Goal: Information Seeking & Learning: Learn about a topic

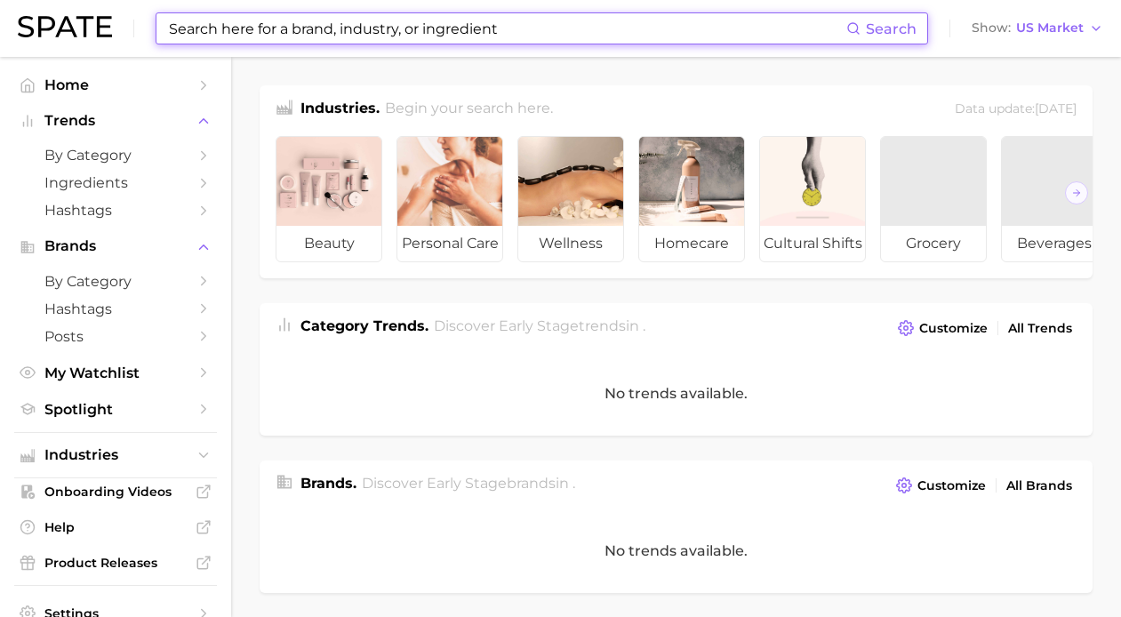
click at [420, 32] on input at bounding box center [506, 28] width 679 height 30
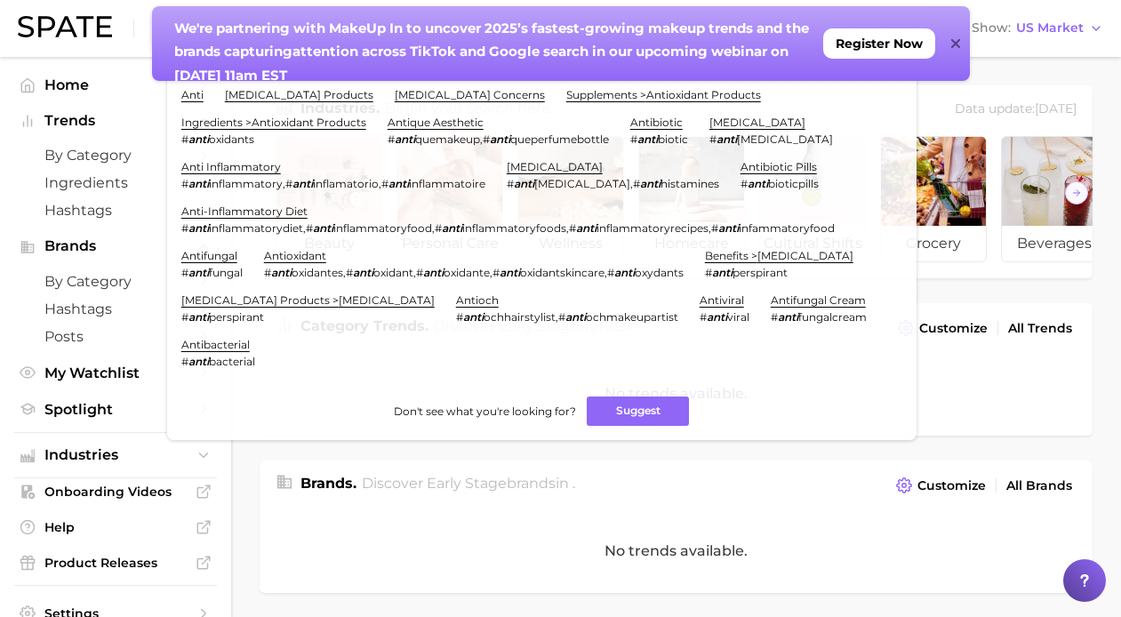
click at [955, 47] on icon at bounding box center [955, 43] width 9 height 14
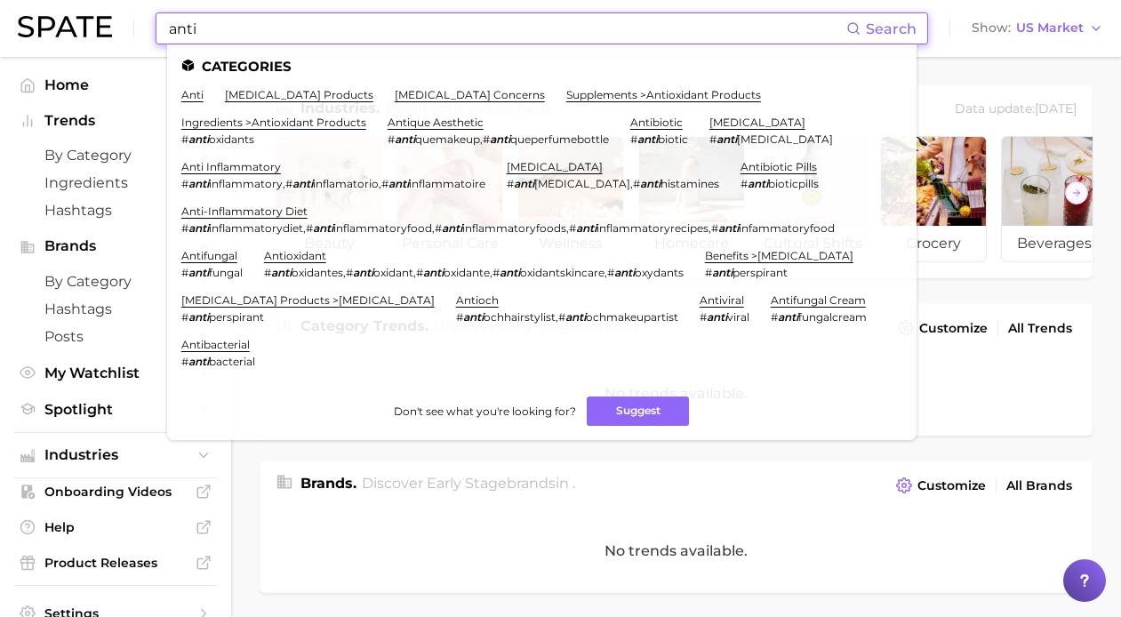
click at [715, 36] on input "anti" at bounding box center [506, 28] width 679 height 30
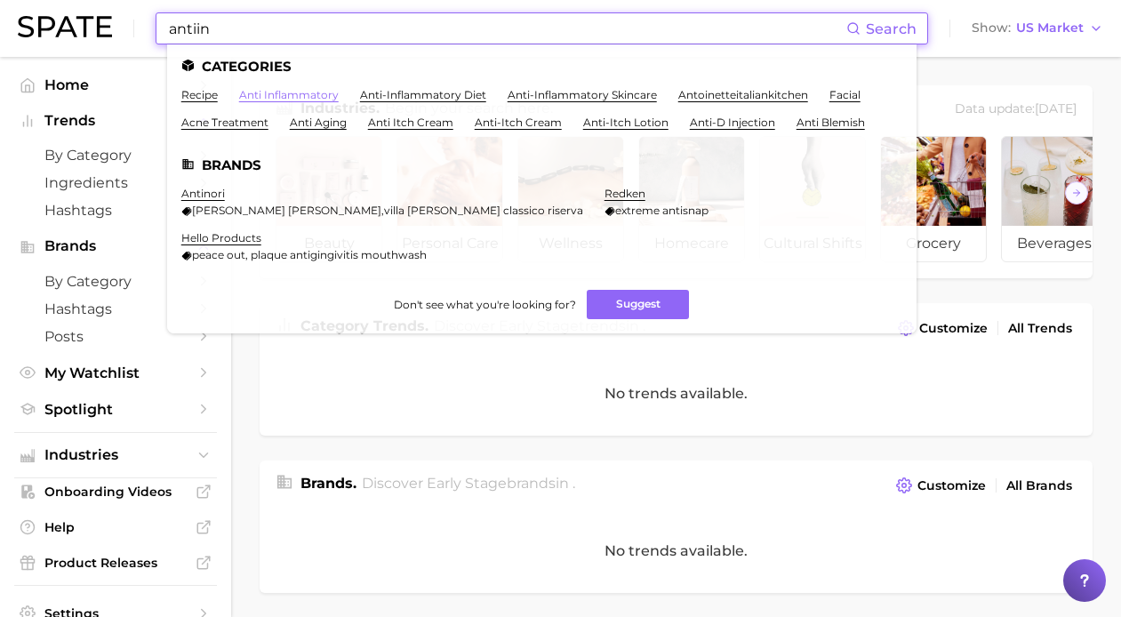
type input "antiin"
click at [261, 94] on link "anti inflammatory" at bounding box center [289, 94] width 100 height 13
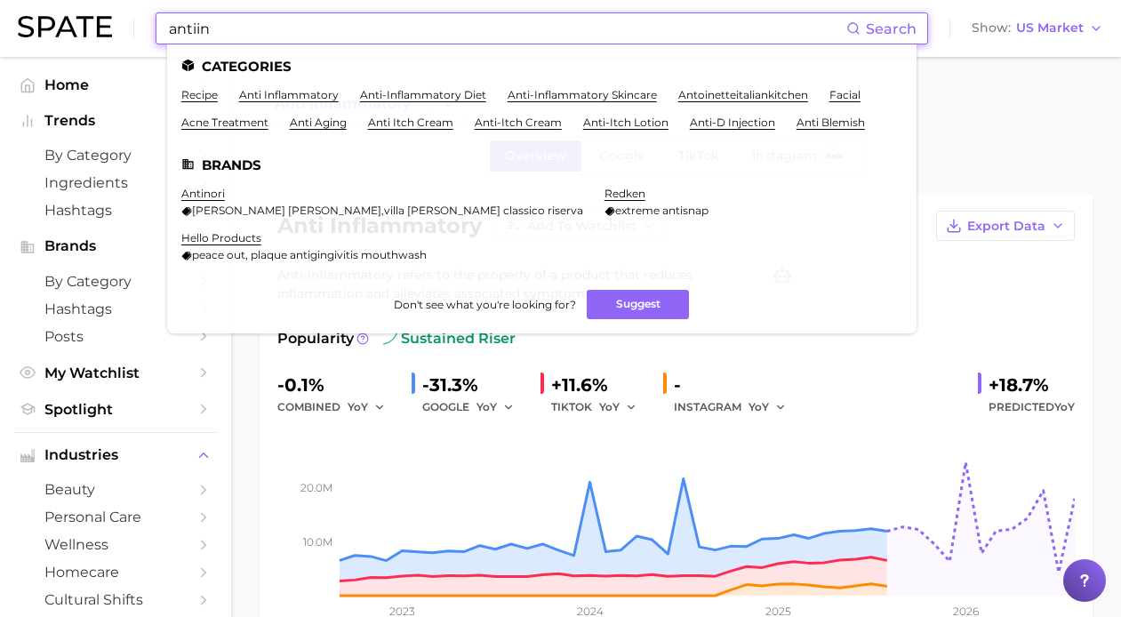
click at [423, 33] on input "antiin" at bounding box center [506, 28] width 679 height 30
click at [441, 96] on link "anti-inflammatory diet" at bounding box center [423, 94] width 126 height 13
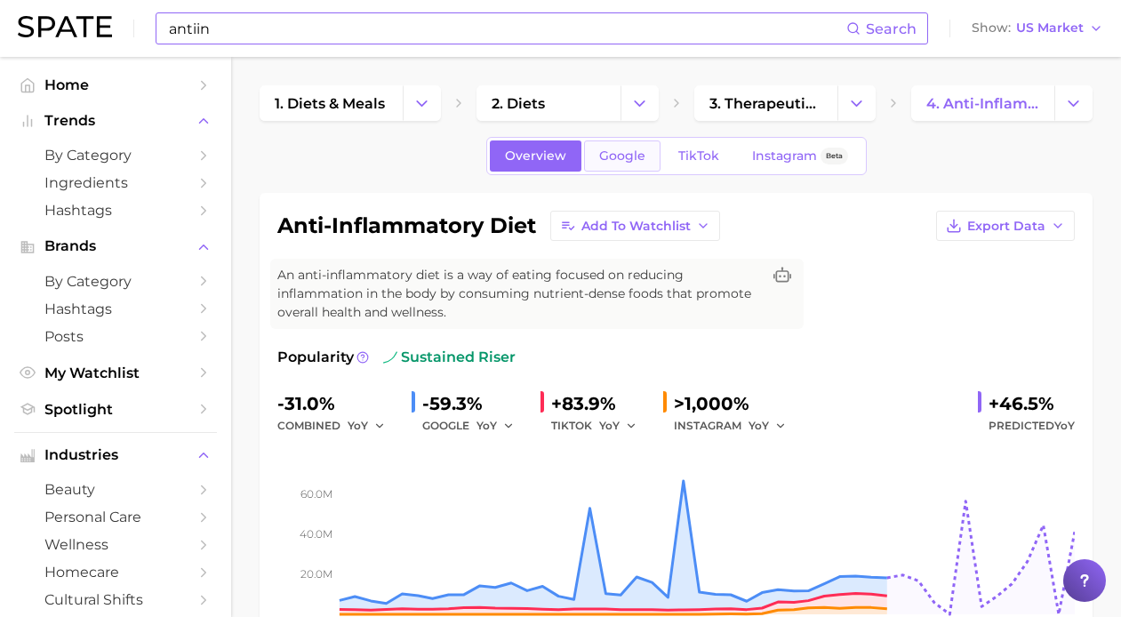
click at [626, 159] on span "Google" at bounding box center [622, 155] width 46 height 15
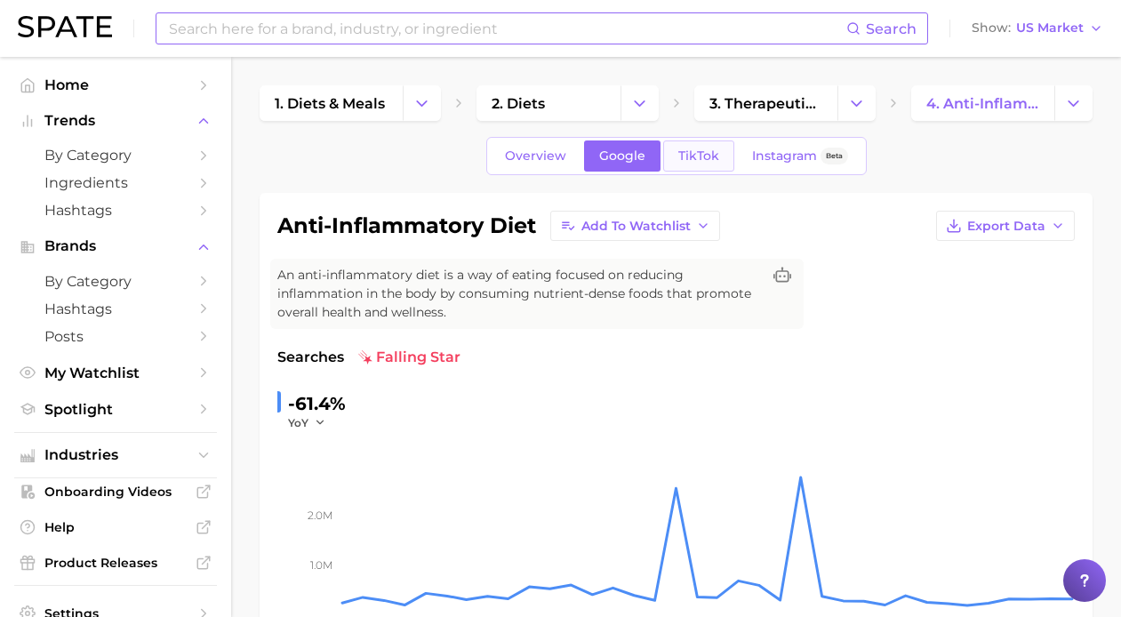
click at [711, 158] on span "TikTok" at bounding box center [698, 155] width 41 height 15
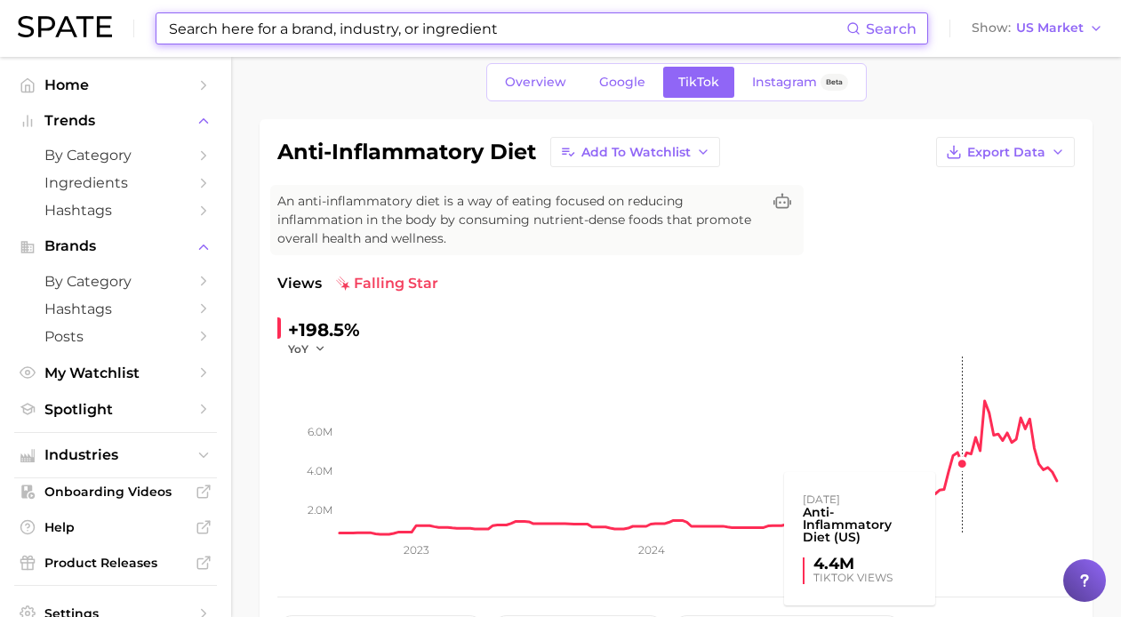
scroll to position [76, 0]
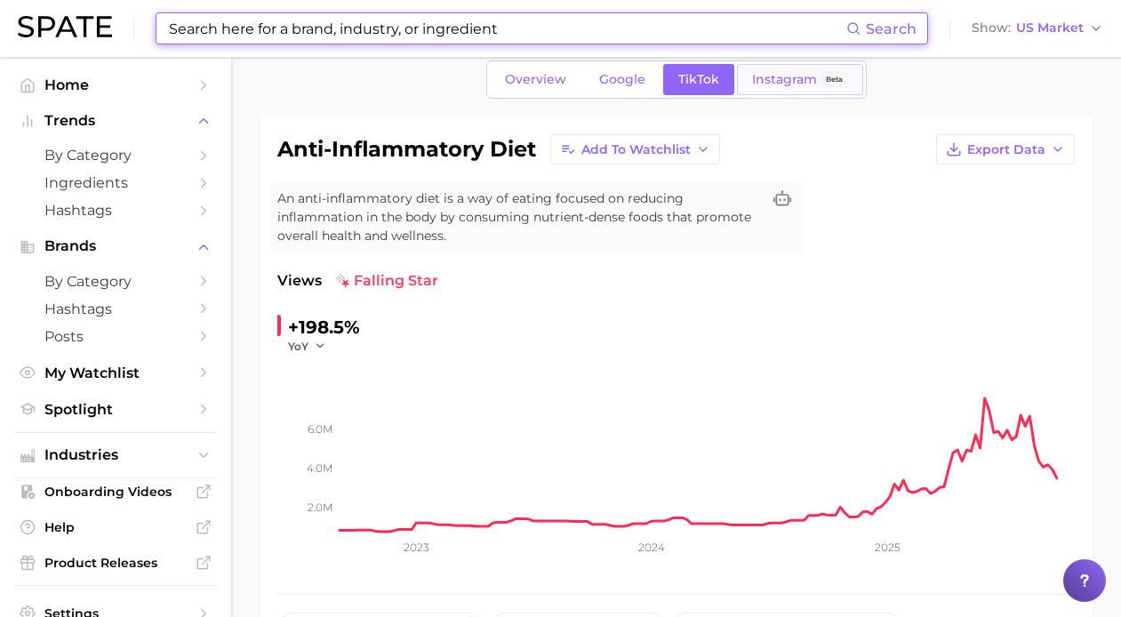
click at [769, 87] on link "Instagram Beta" at bounding box center [800, 79] width 126 height 31
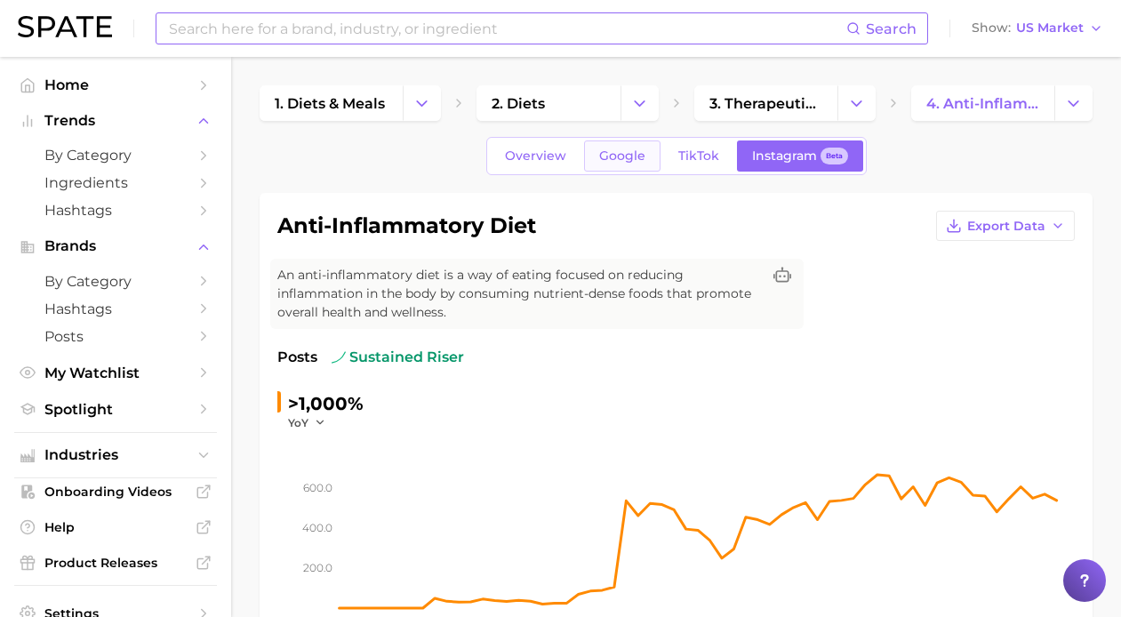
click at [623, 158] on span "Google" at bounding box center [622, 155] width 46 height 15
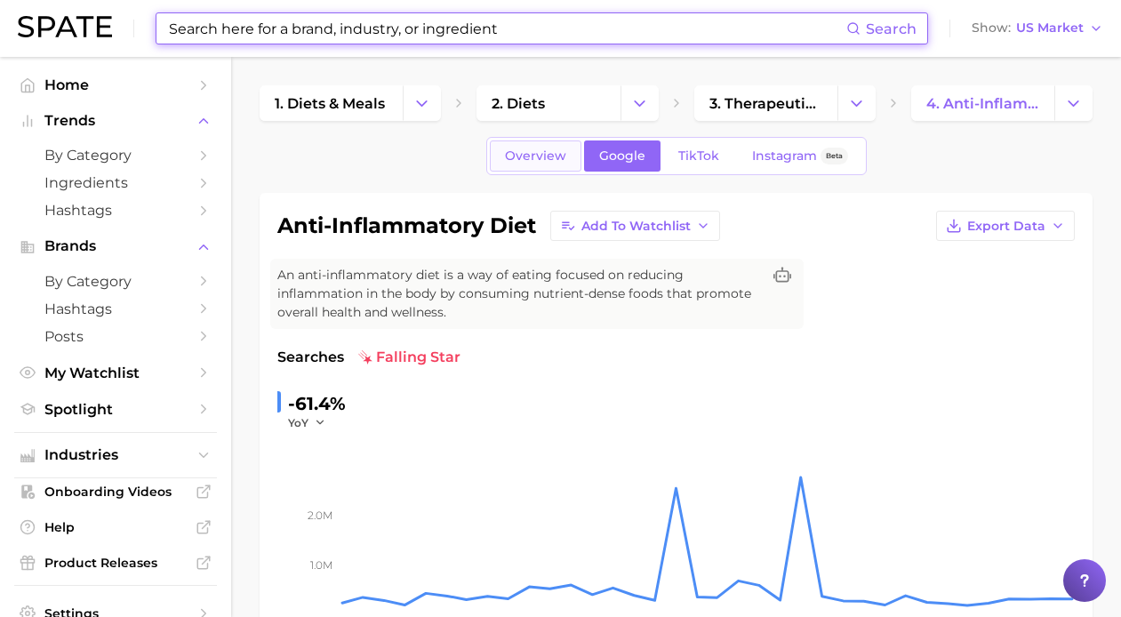
click at [552, 159] on span "Overview" at bounding box center [535, 155] width 61 height 15
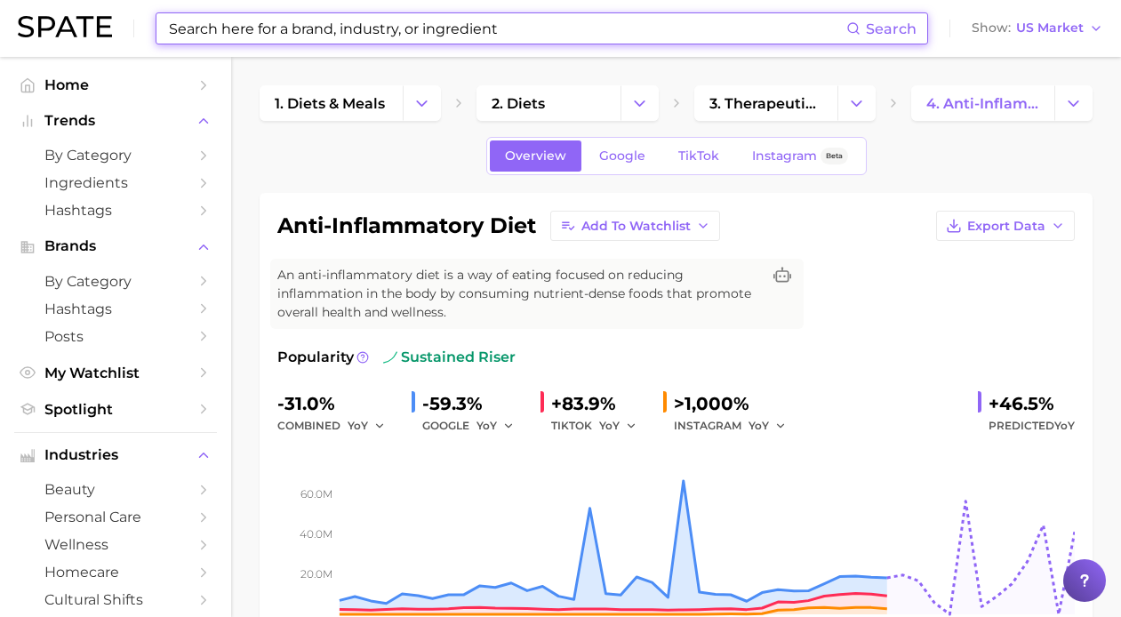
click at [513, 34] on input at bounding box center [506, 28] width 679 height 30
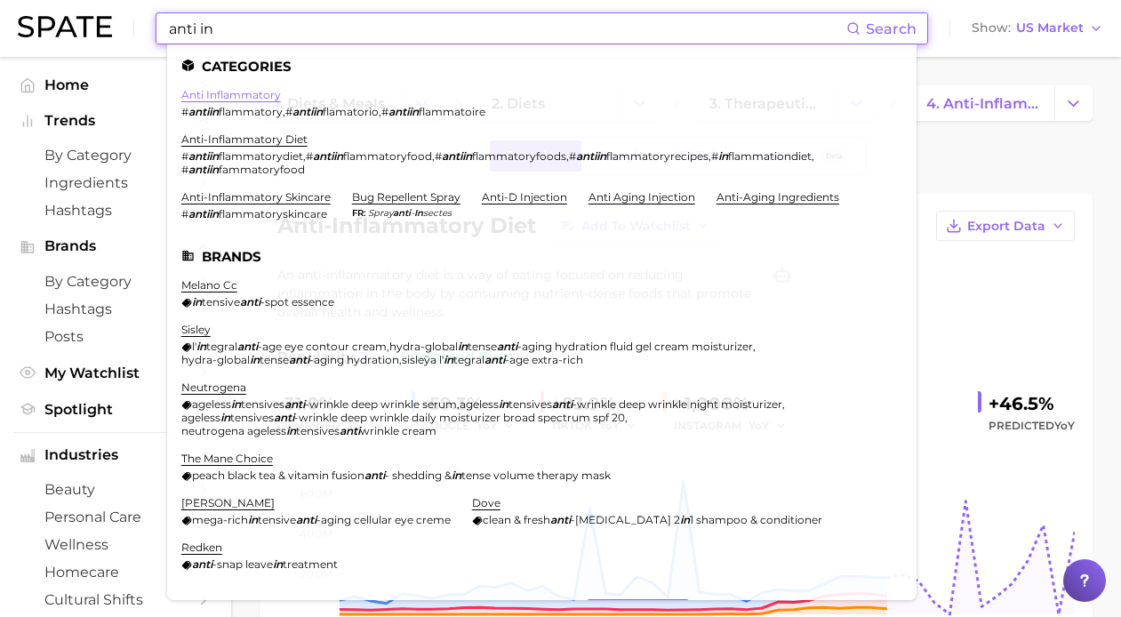
type input "anti in"
click at [267, 93] on link "anti inflammatory" at bounding box center [231, 94] width 100 height 13
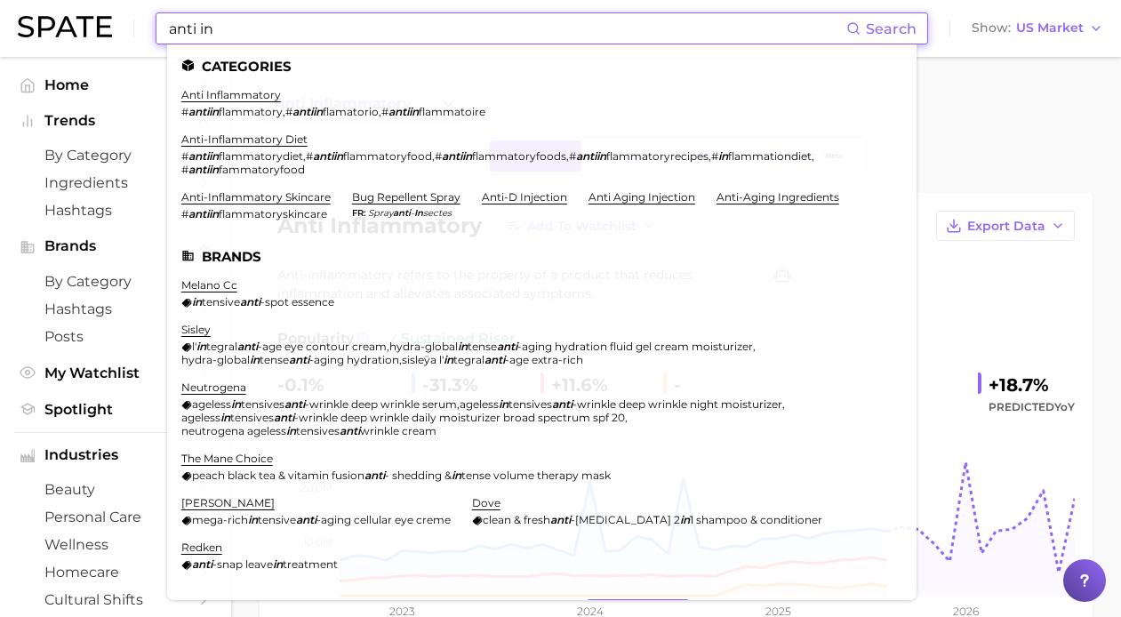
click at [352, 29] on input "anti in" at bounding box center [506, 28] width 679 height 30
click at [296, 135] on link "anti-inflammatory diet" at bounding box center [244, 138] width 126 height 13
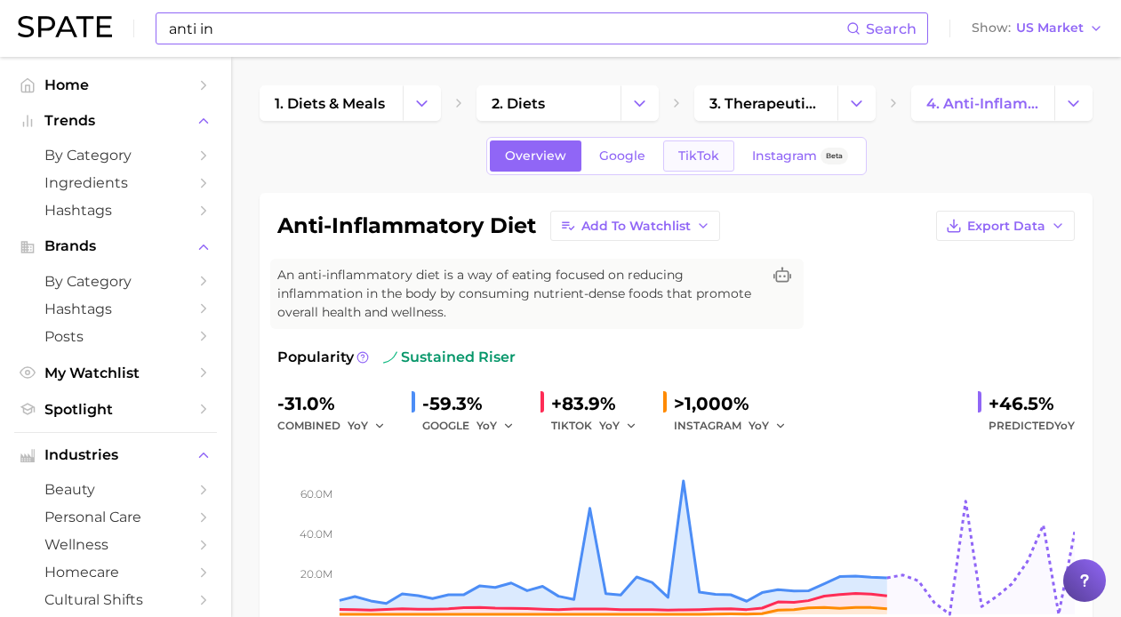
click at [704, 163] on span "TikTok" at bounding box center [698, 155] width 41 height 15
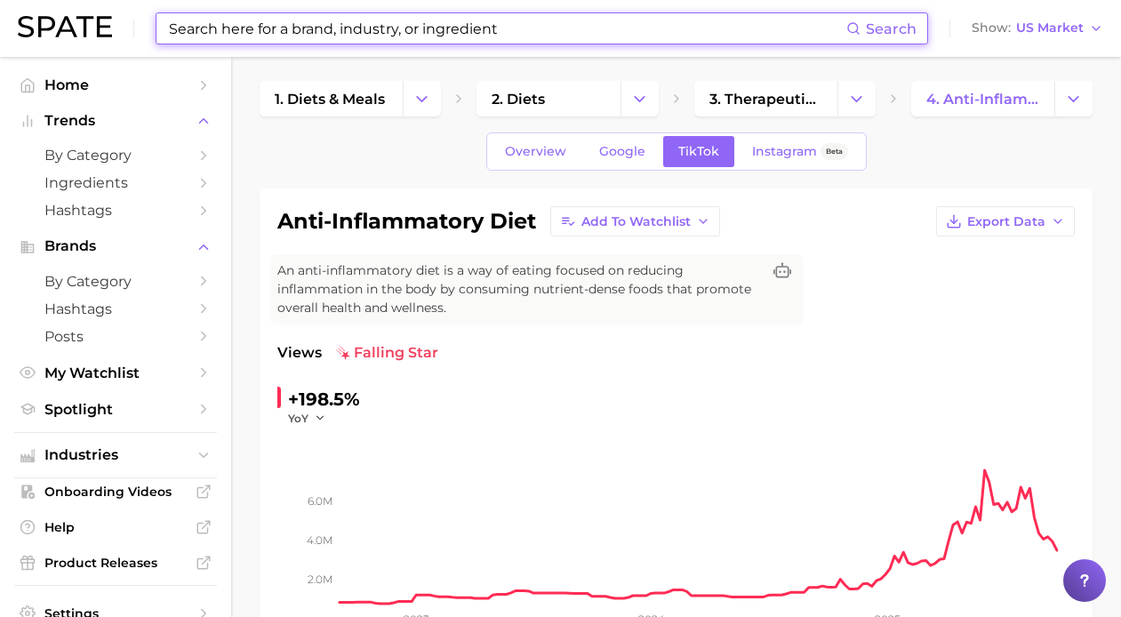
scroll to position [10, 0]
